Goal: Task Accomplishment & Management: Manage account settings

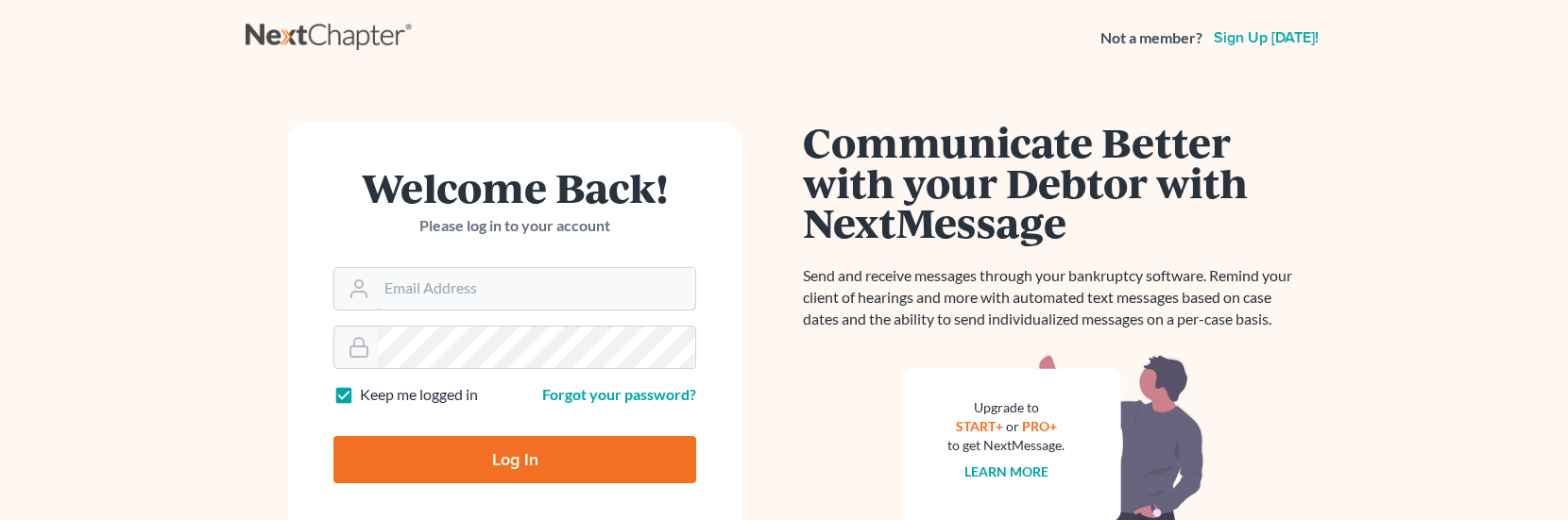
type input "sfcashman@aol.com"
click at [527, 461] on input "Log In" at bounding box center [515, 460] width 363 height 47
type input "Thinking..."
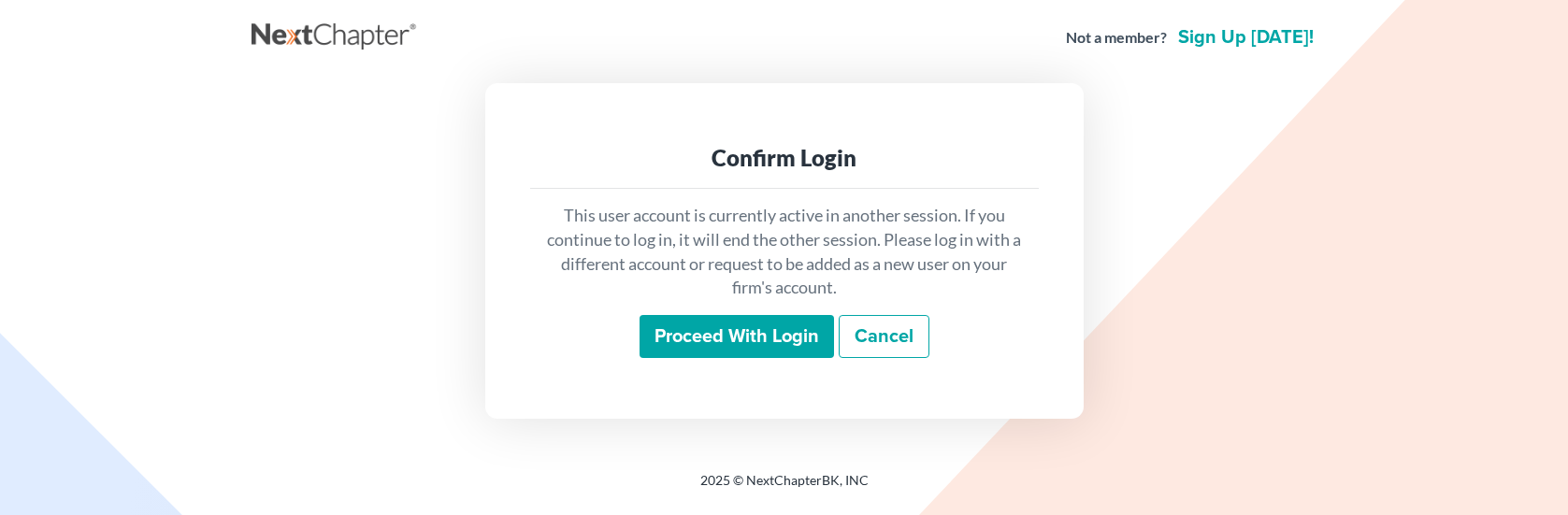
click at [689, 345] on input "Proceed with login" at bounding box center [736, 336] width 195 height 43
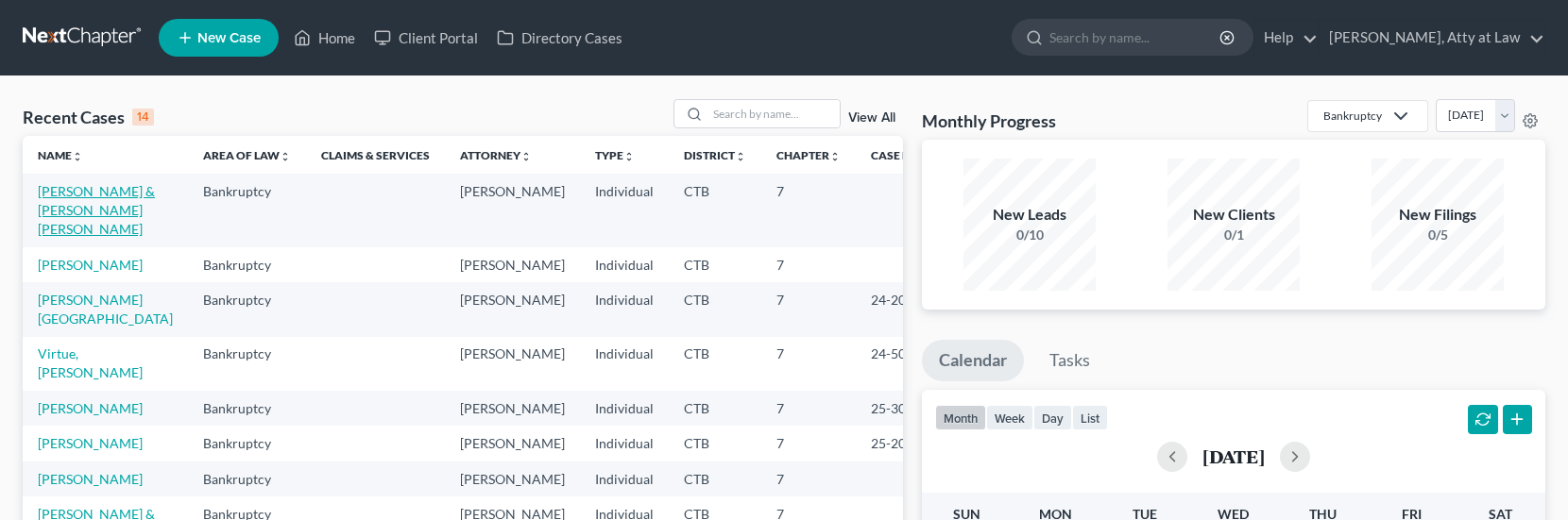
click at [114, 193] on link "[PERSON_NAME] & [PERSON_NAME] [PERSON_NAME]" at bounding box center [96, 210] width 117 height 54
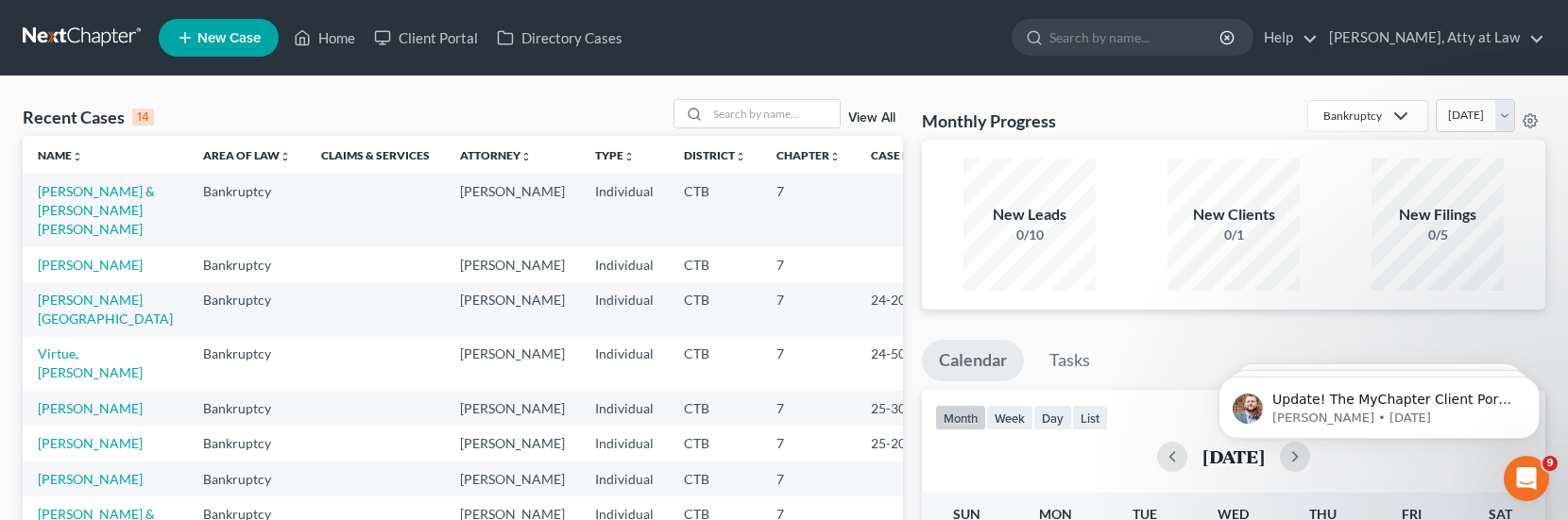
click at [243, 36] on span "New Case" at bounding box center [229, 37] width 63 height 14
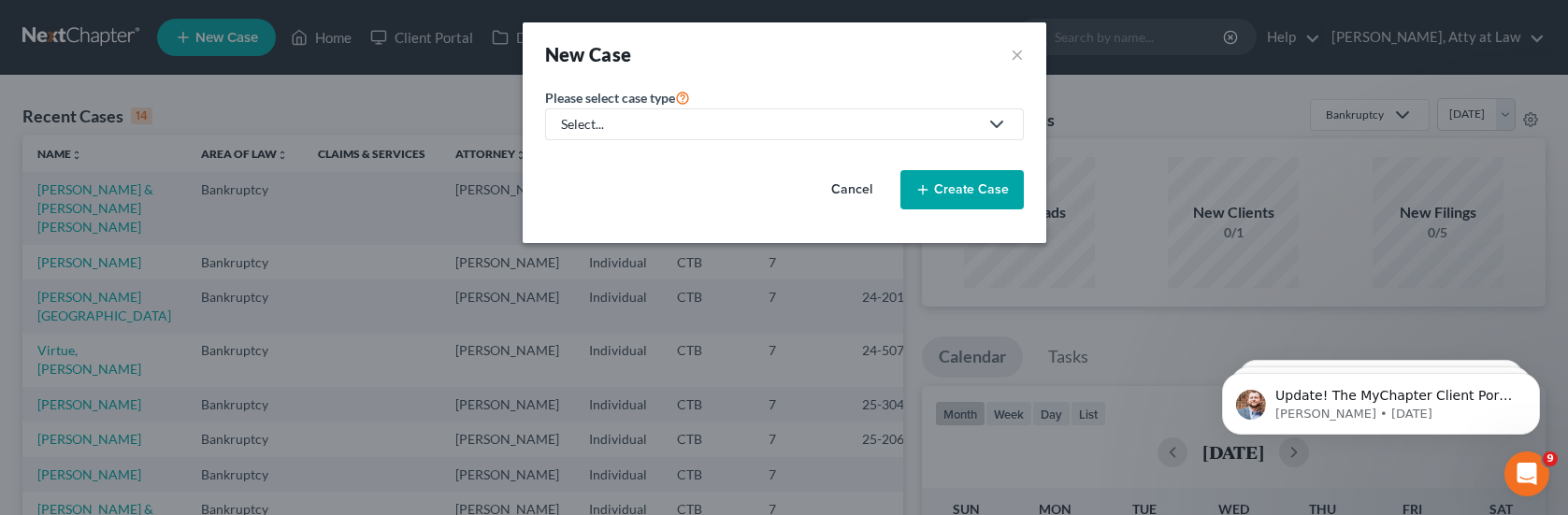
click at [1004, 121] on icon at bounding box center [997, 124] width 23 height 23
click at [594, 158] on div "Bankruptcy" at bounding box center [602, 162] width 78 height 19
select select "12"
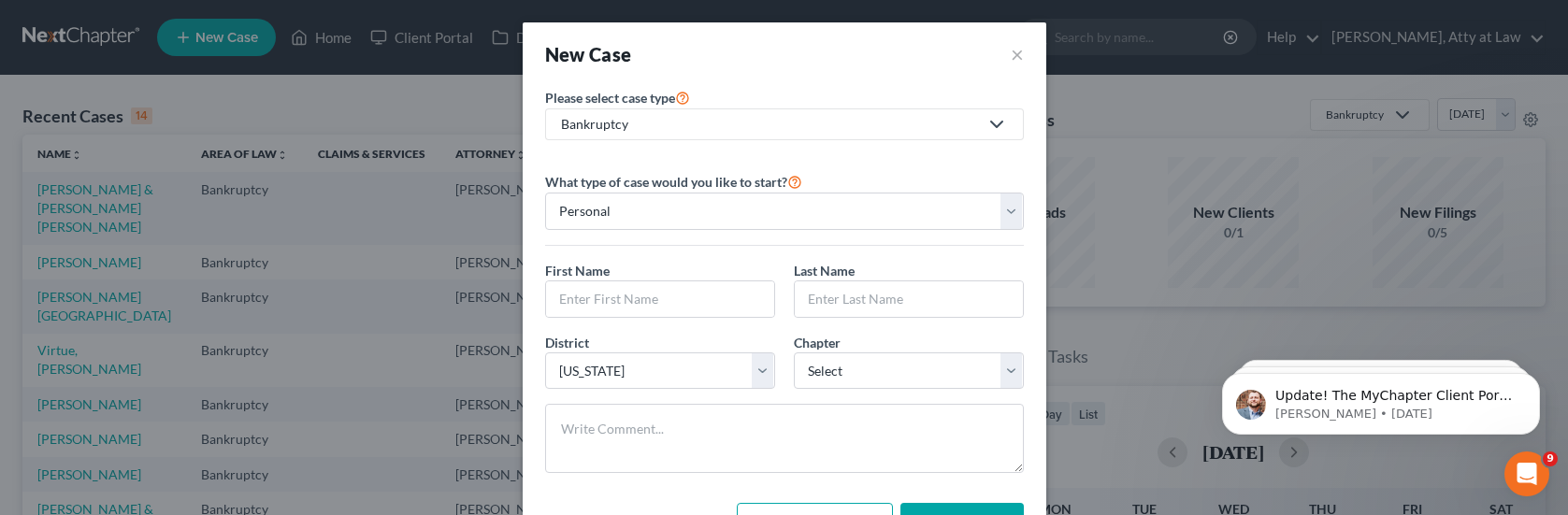
click at [1002, 56] on div "New Case ×" at bounding box center [785, 54] width 479 height 27
click at [1012, 54] on button "×" at bounding box center [1018, 54] width 13 height 27
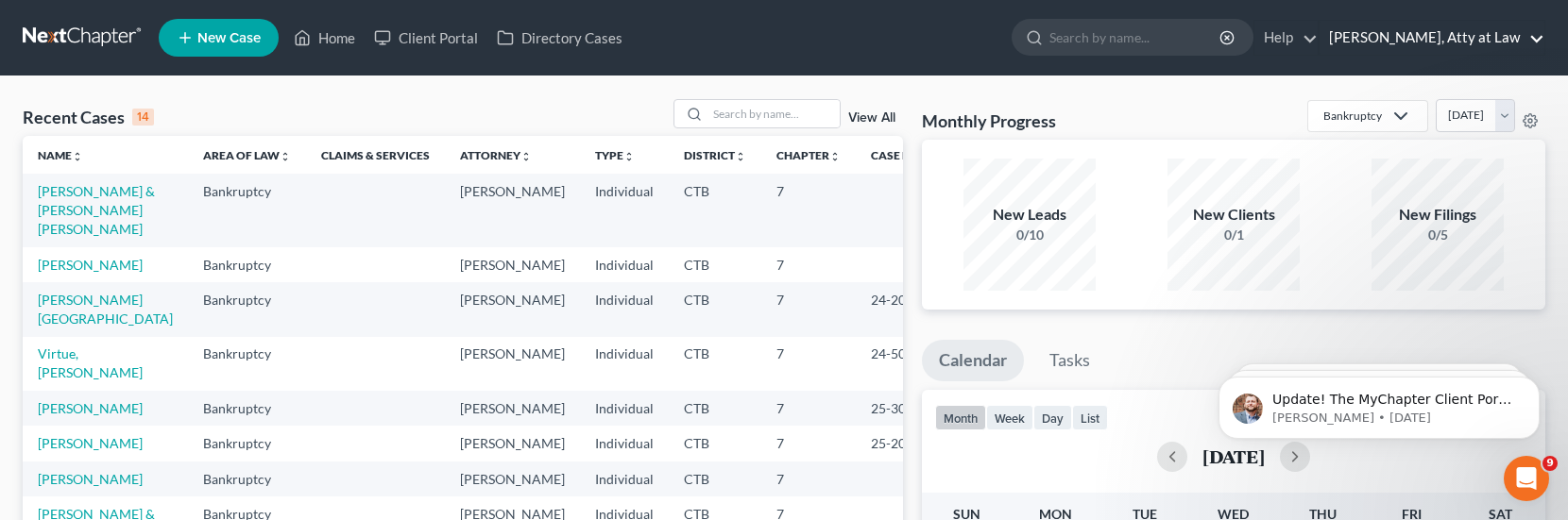
click at [1541, 42] on link "[PERSON_NAME], Atty at Law" at bounding box center [1433, 37] width 225 height 34
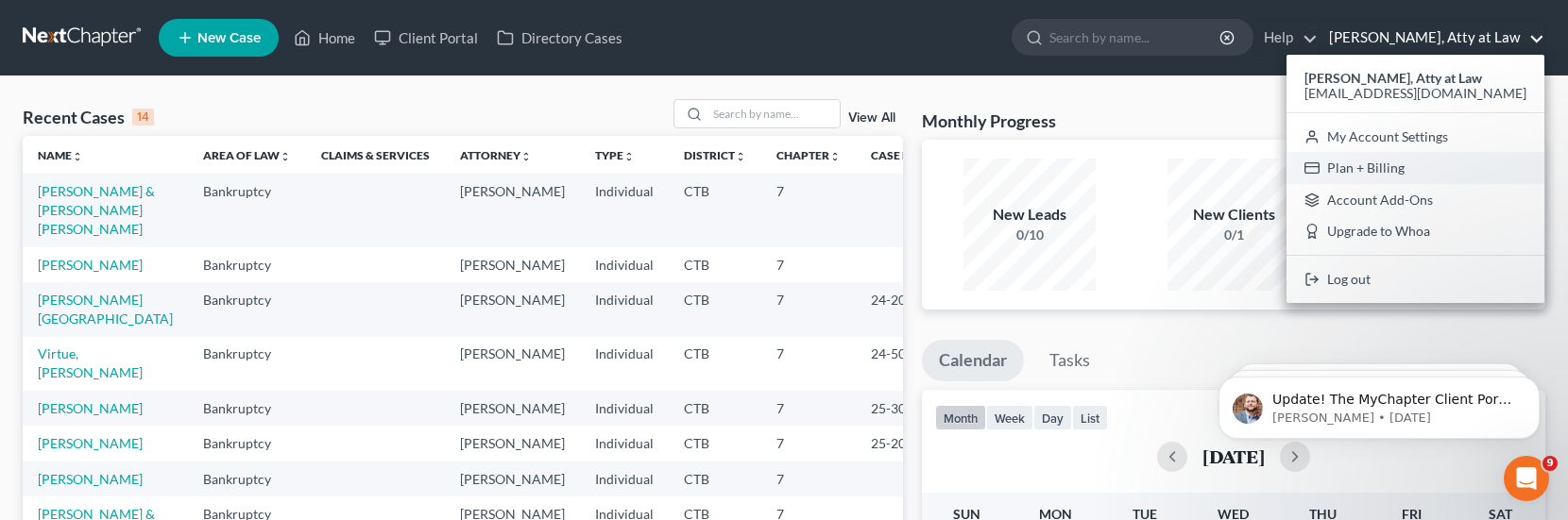
click at [1379, 159] on link "Plan + Billing" at bounding box center [1415, 167] width 258 height 32
